Goal: Task Accomplishment & Management: Use online tool/utility

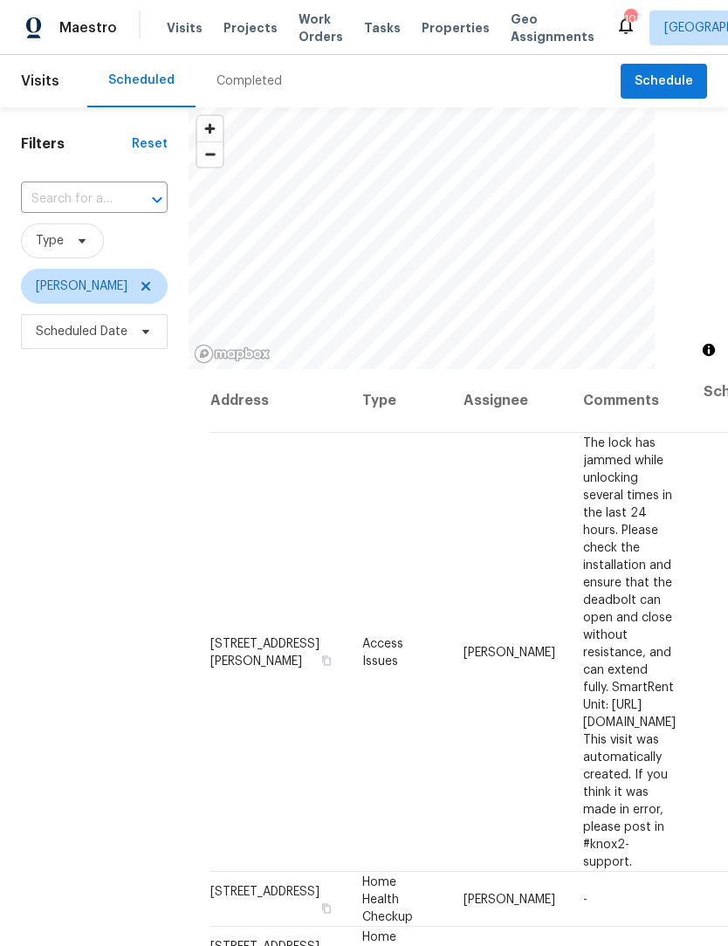
click at [305, 30] on span "Work Orders" at bounding box center [320, 27] width 44 height 35
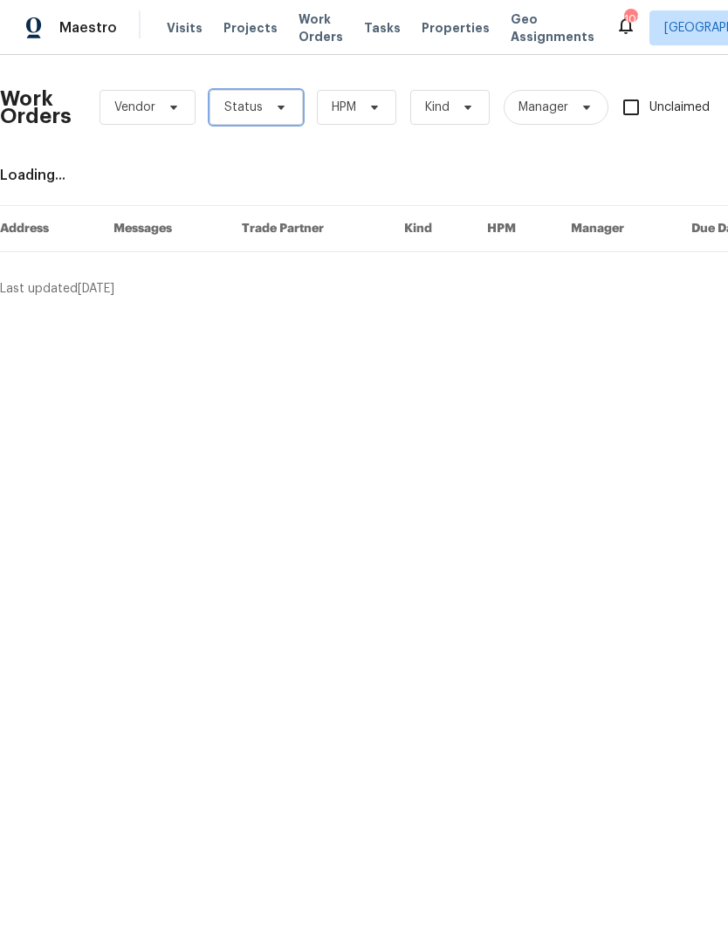
click at [288, 114] on span "Status" at bounding box center [255, 107] width 93 height 35
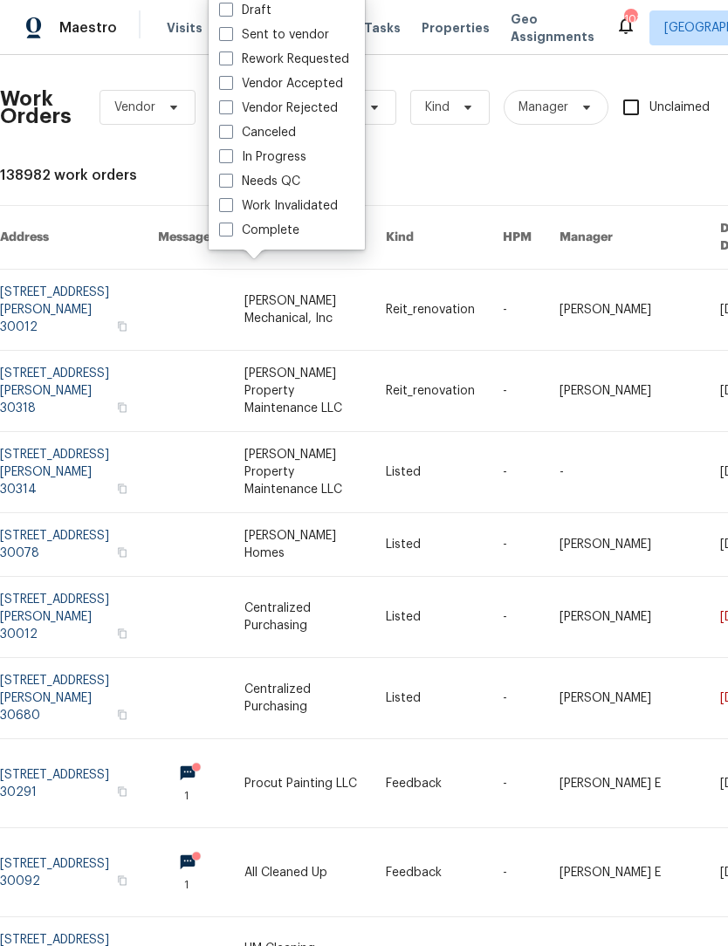
click at [227, 188] on label "Needs QC" at bounding box center [259, 181] width 81 height 17
click at [227, 184] on input "Needs QC" at bounding box center [224, 178] width 11 height 11
checkbox input "true"
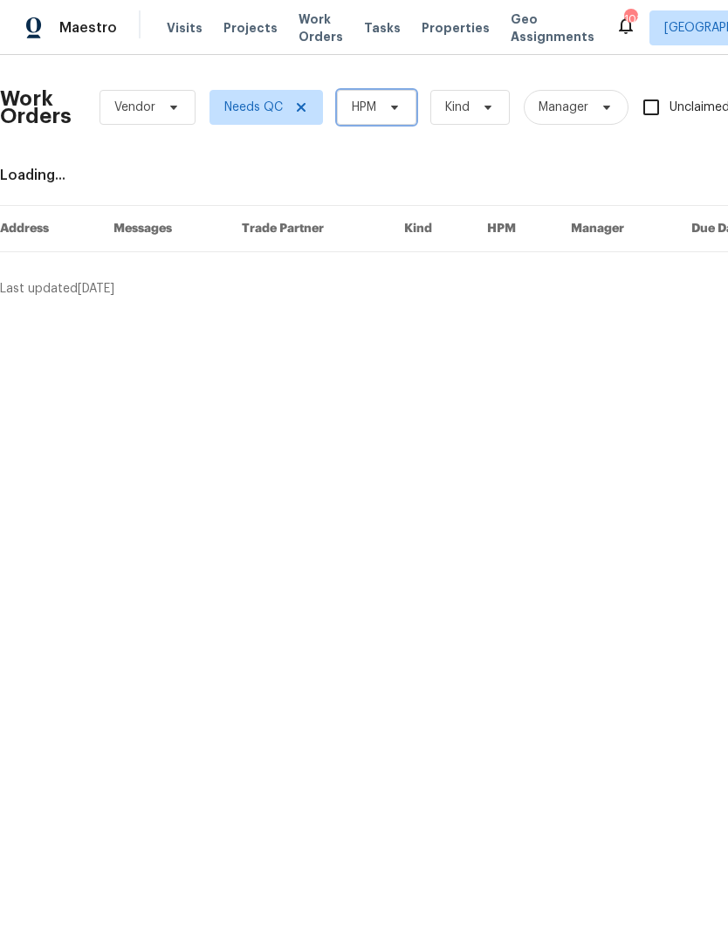
click at [407, 104] on span "HPM" at bounding box center [376, 107] width 79 height 35
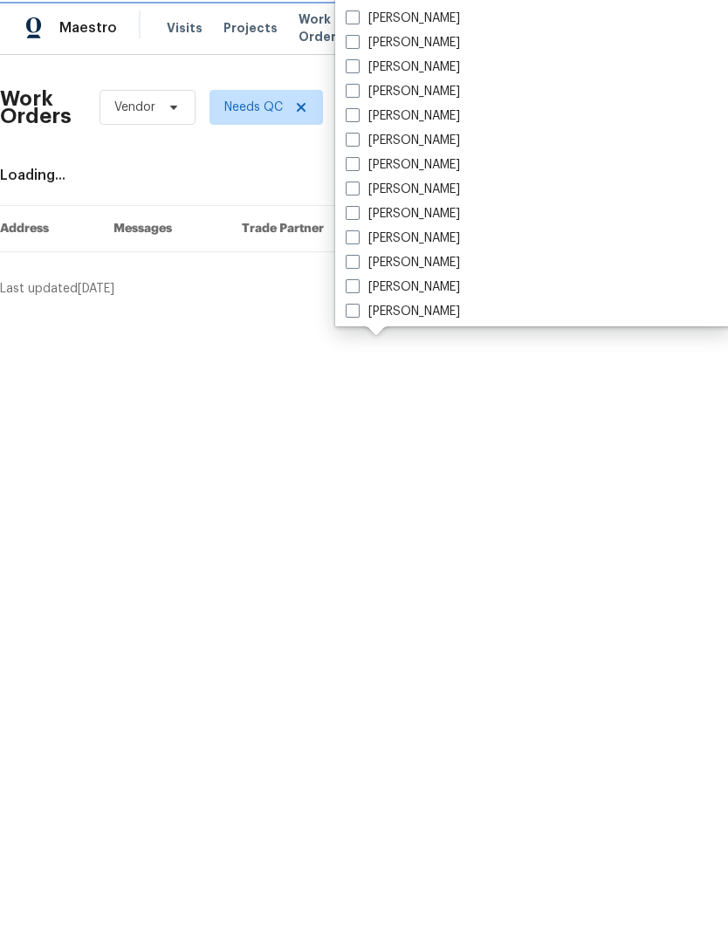
scroll to position [1177, 0]
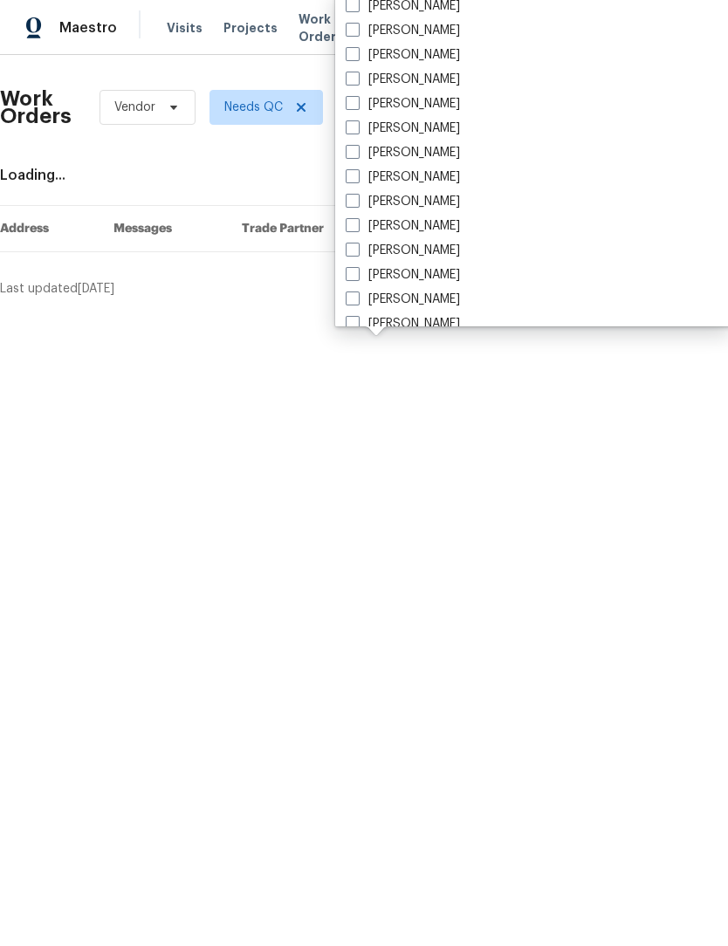
click at [359, 106] on span at bounding box center [352, 103] width 14 height 14
click at [357, 106] on input "[PERSON_NAME]" at bounding box center [350, 100] width 11 height 11
checkbox input "true"
